Goal: Task Accomplishment & Management: Manage account settings

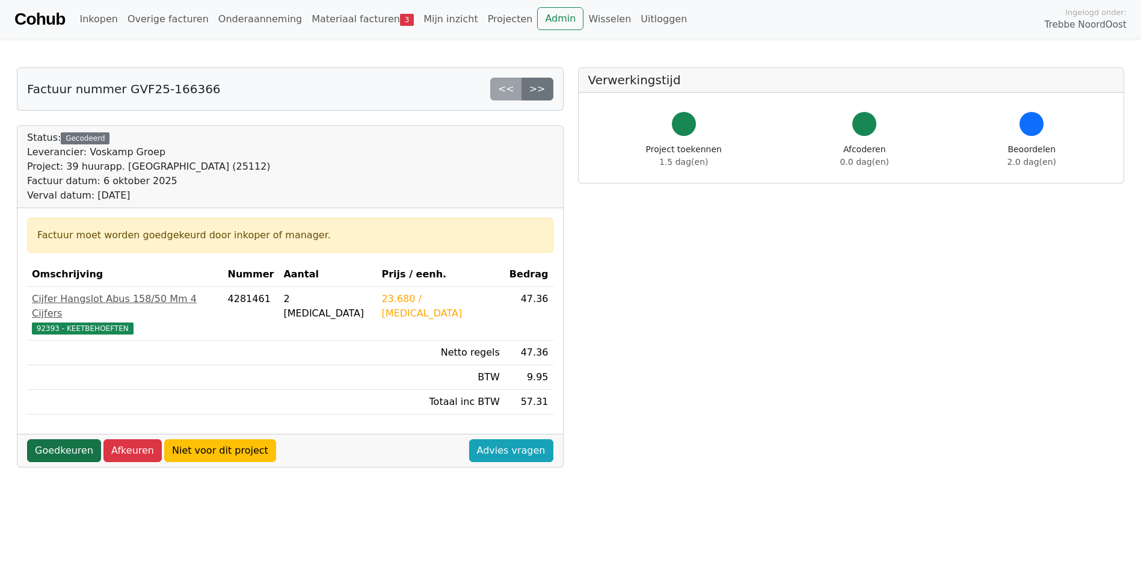
click at [51, 439] on link "Goedkeuren" at bounding box center [64, 450] width 74 height 23
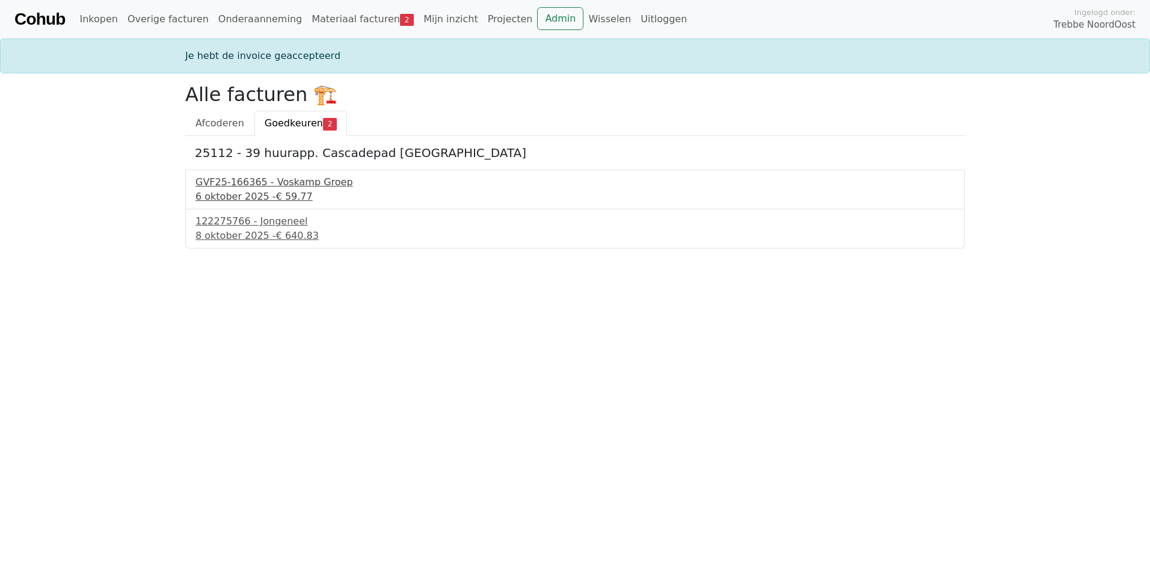
click at [230, 184] on div "GVF25-166365 - Voskamp Groep" at bounding box center [574, 182] width 759 height 14
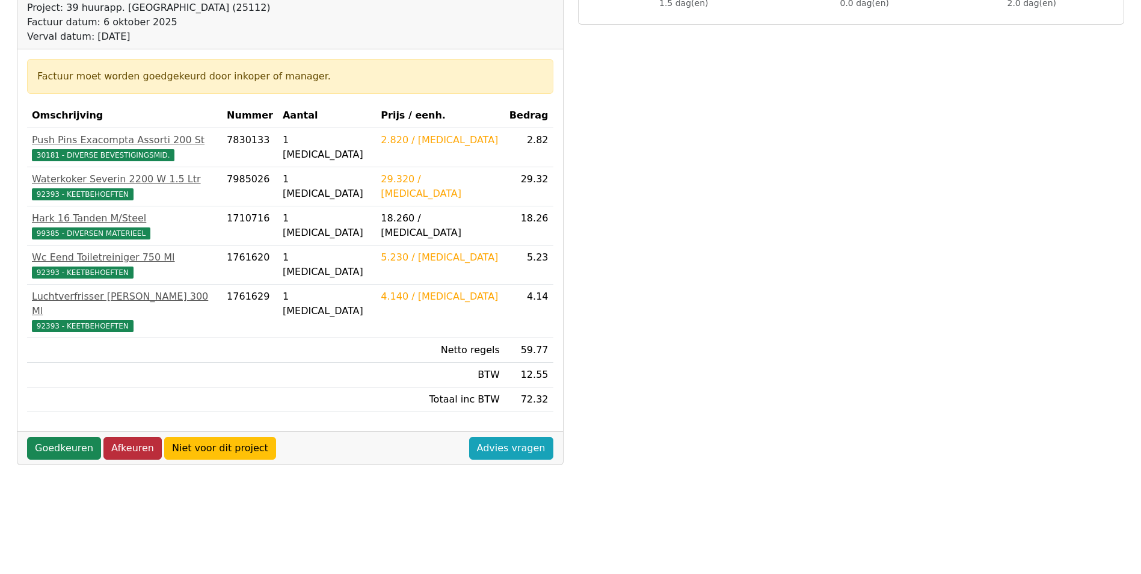
scroll to position [180, 0]
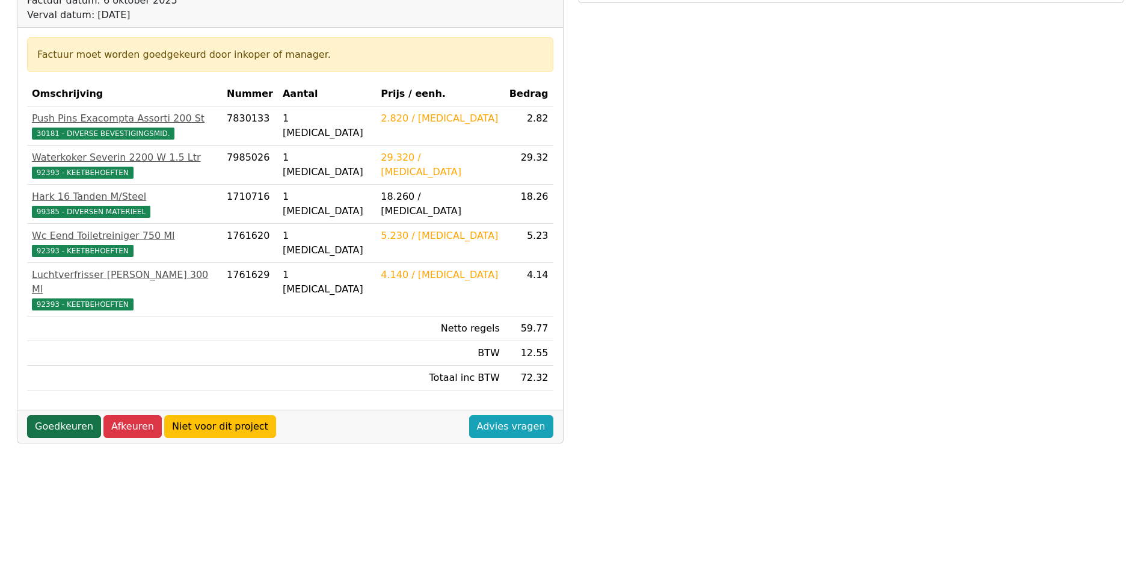
click at [64, 415] on link "Goedkeuren" at bounding box center [64, 426] width 74 height 23
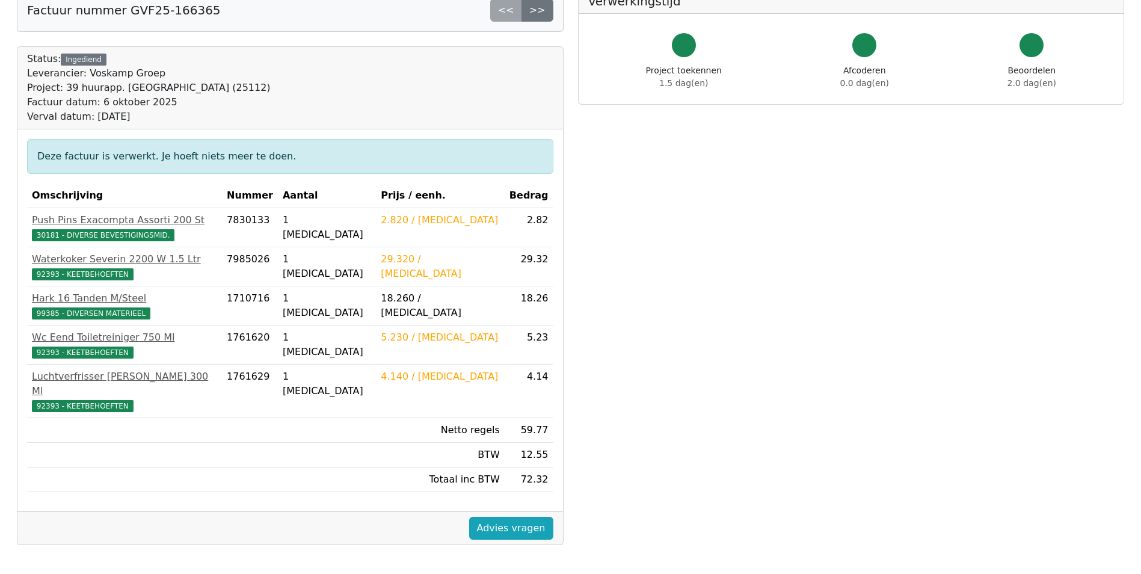
scroll to position [78, 0]
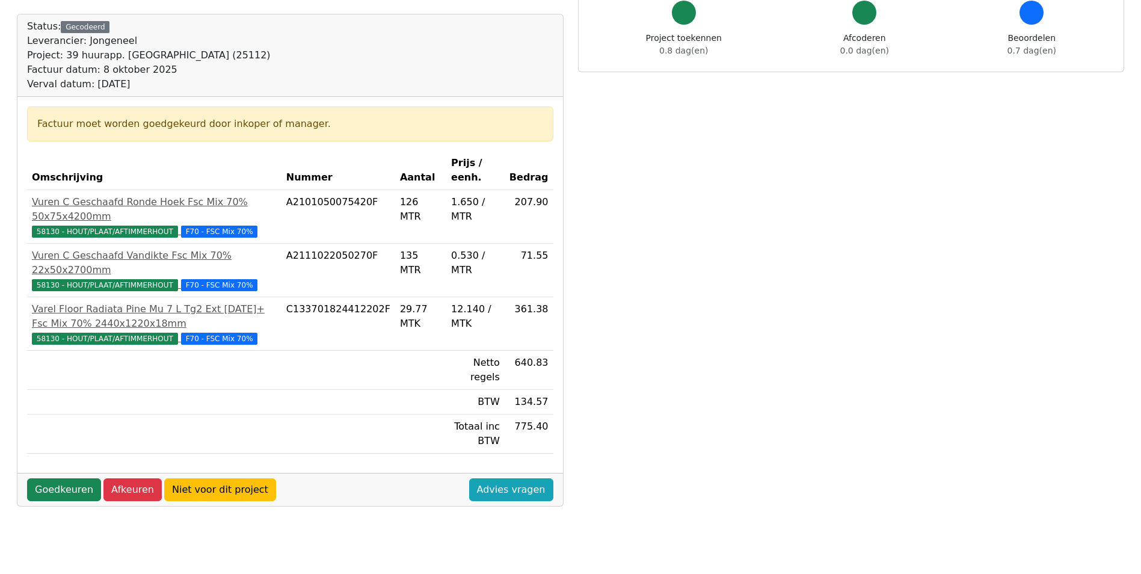
scroll to position [120, 0]
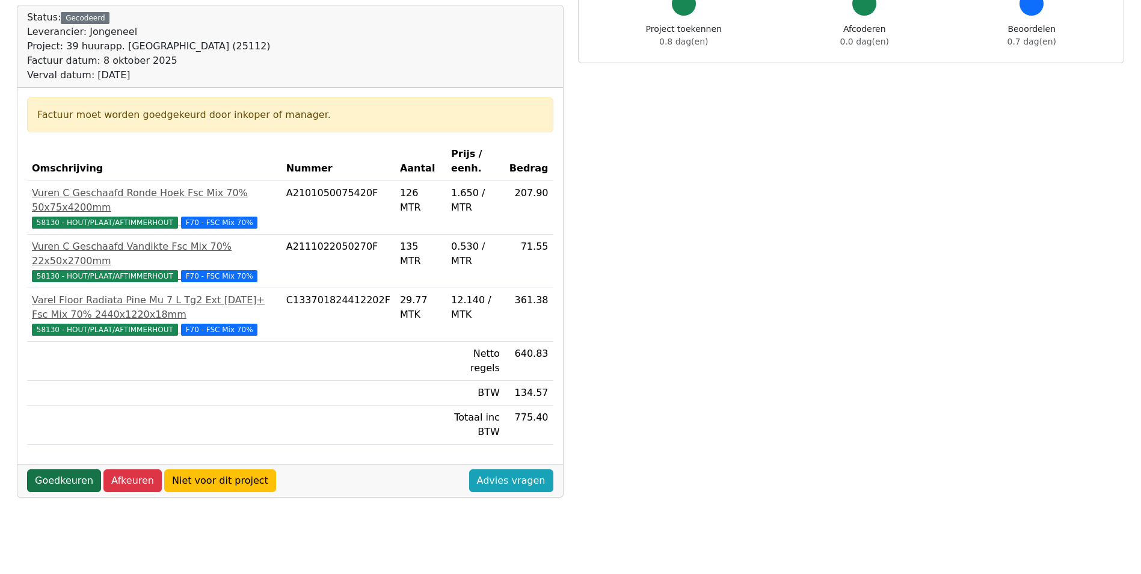
click at [57, 469] on link "Goedkeuren" at bounding box center [64, 480] width 74 height 23
